Goal: Check status: Verify the current state of an ongoing process or item

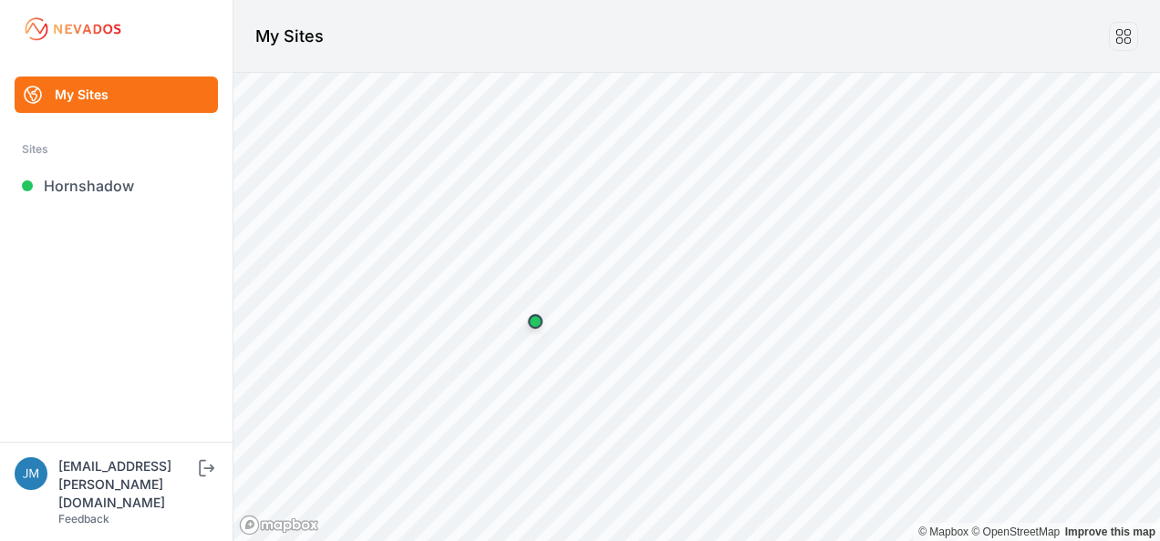
click at [106, 190] on link "Hornshadow" at bounding box center [116, 186] width 203 height 36
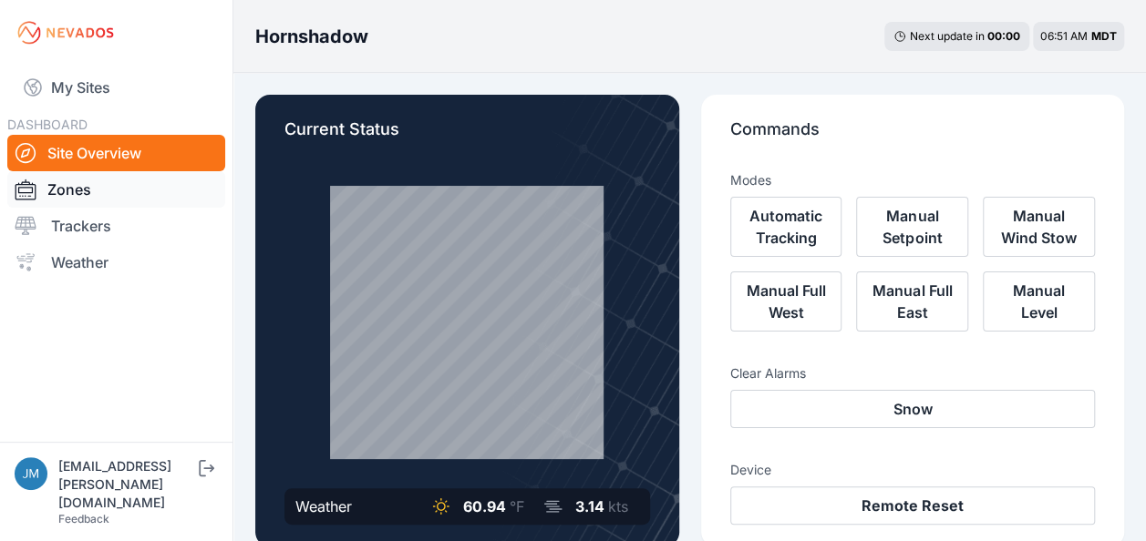
click at [88, 197] on link "Zones" at bounding box center [116, 189] width 218 height 36
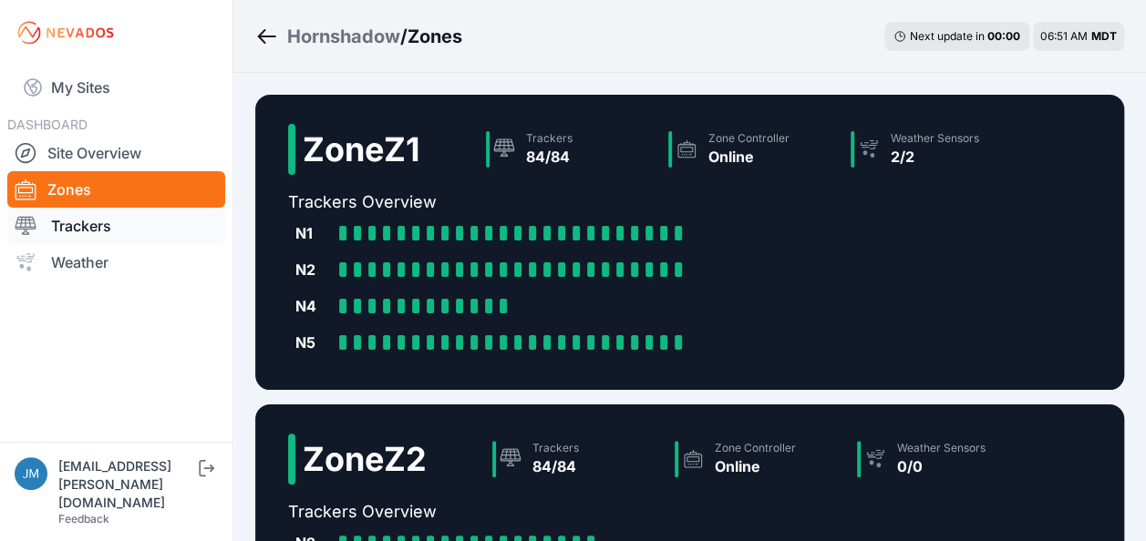
click at [80, 226] on link "Trackers" at bounding box center [116, 226] width 218 height 36
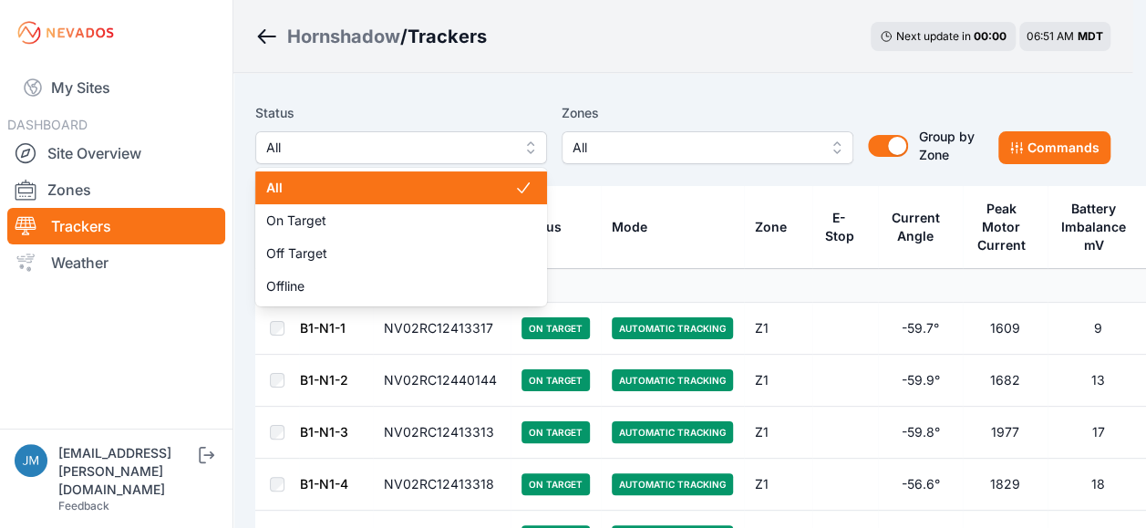
click at [526, 144] on button "All" at bounding box center [401, 147] width 292 height 33
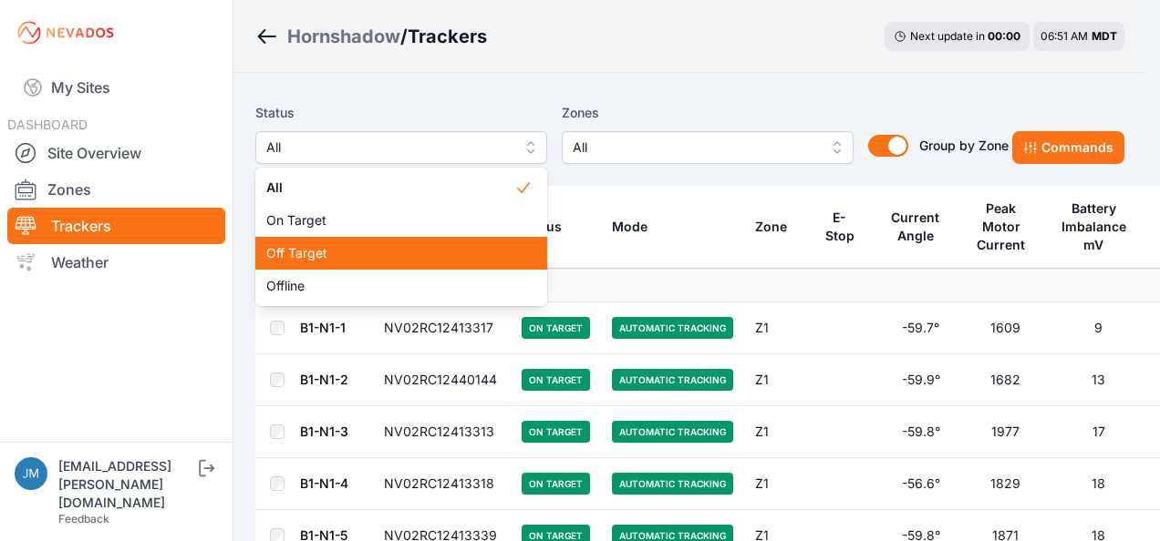
click at [363, 259] on span "Off Target" at bounding box center [390, 253] width 248 height 18
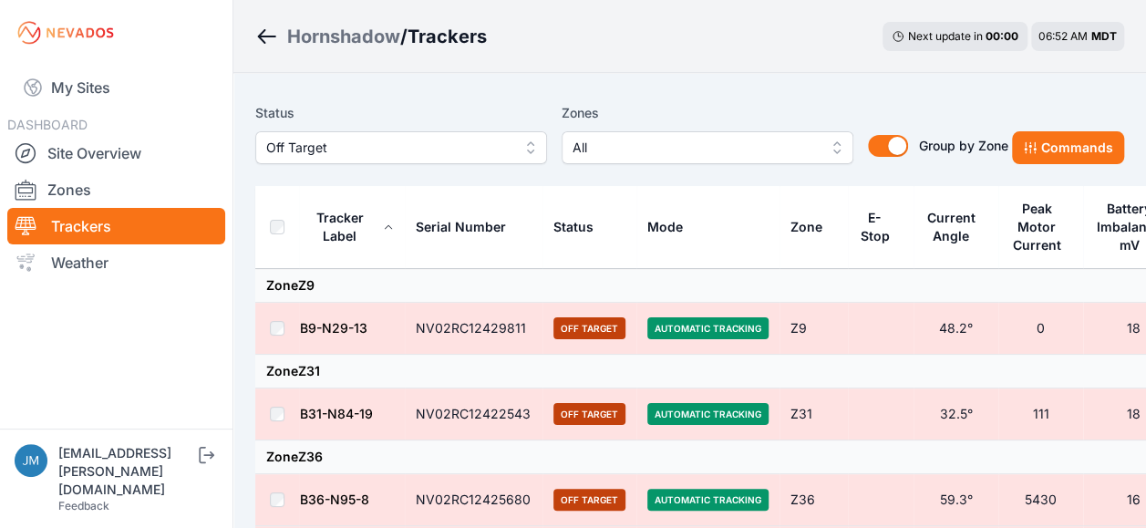
click at [763, 55] on div "Hornshadow / Trackers Next update in 00 : 00 06:52 AM MDT" at bounding box center [689, 36] width 913 height 73
